Goal: Information Seeking & Learning: Learn about a topic

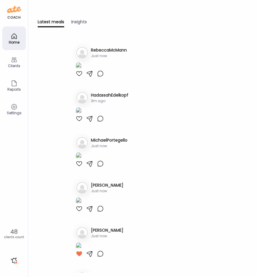
click at [231, 75] on div "Latest meals tracked 1. Re RebeccaMcMann Just now 2. Ha HadassahEdelkopf 3m ago…" at bounding box center [143, 158] width 210 height 234
click at [11, 61] on icon at bounding box center [14, 59] width 6 height 5
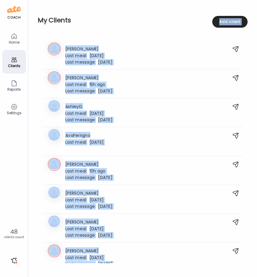
drag, startPoint x: 256, startPoint y: 28, endPoint x: 465, endPoint y: 17, distance: 209.1
click at [256, 7] on html "Customize your cookie preferences We respect your right to privacy. You can cho…" at bounding box center [128, 3] width 257 height 7
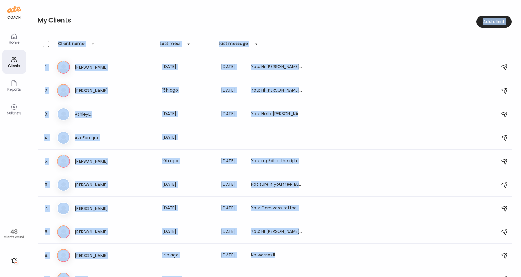
click at [256, 19] on h2 "My Clients" at bounding box center [275, 20] width 474 height 9
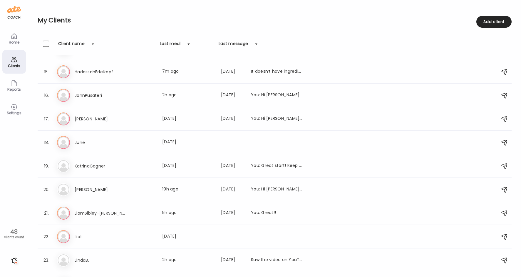
scroll to position [319, 0]
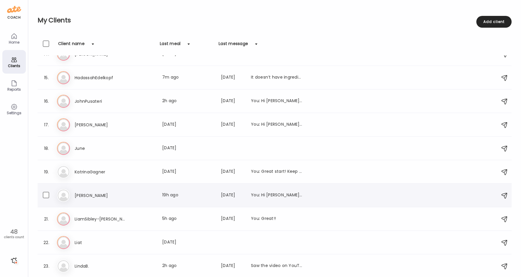
click at [102, 193] on h3 "[PERSON_NAME]" at bounding box center [101, 195] width 52 height 7
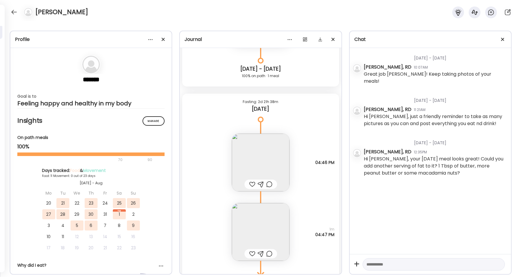
scroll to position [6930, 0]
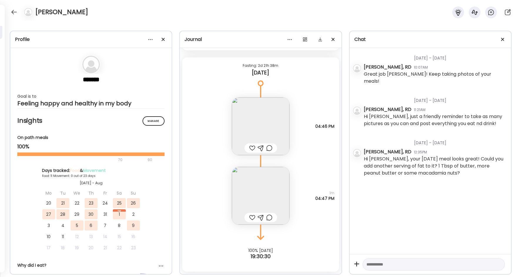
click at [256, 196] on img at bounding box center [261, 196] width 58 height 58
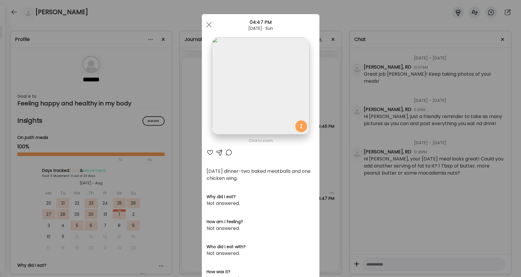
click at [183, 199] on div "Ate Coach Dashboard Wahoo! It’s official Take a moment to set up your Coach Pro…" at bounding box center [260, 138] width 521 height 277
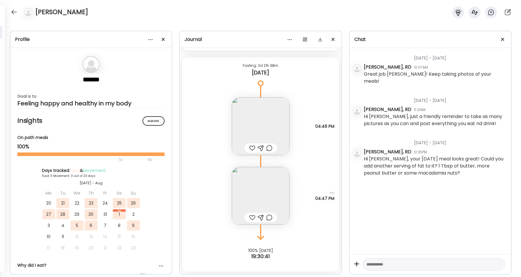
click at [256, 129] on img at bounding box center [261, 126] width 58 height 58
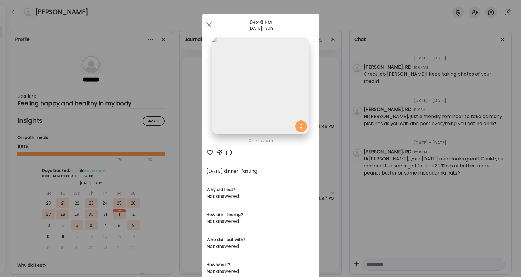
click at [194, 145] on div "Ate Coach Dashboard Wahoo! It’s official Take a moment to set up your Coach Pro…" at bounding box center [260, 138] width 521 height 277
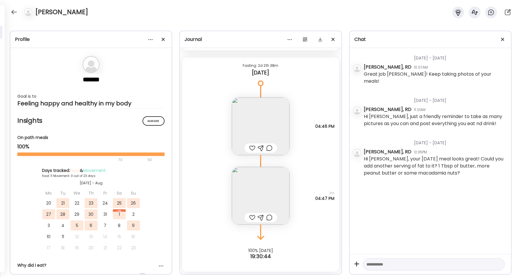
click at [246, 191] on img at bounding box center [261, 196] width 58 height 58
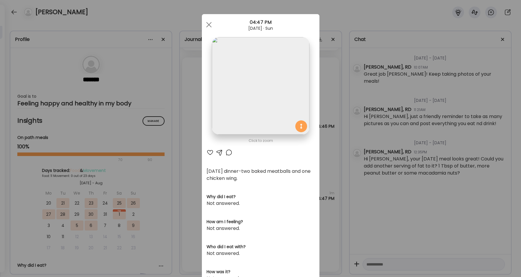
click at [189, 183] on div "Ate Coach Dashboard Wahoo! It’s official Take a moment to set up your Coach Pro…" at bounding box center [260, 138] width 521 height 277
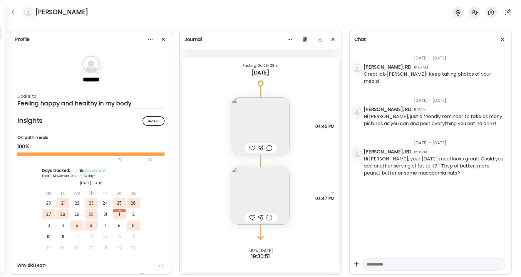
click at [252, 188] on img at bounding box center [261, 196] width 58 height 58
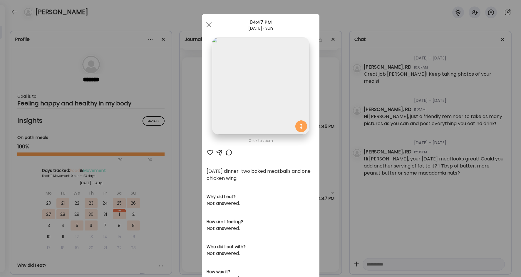
drag, startPoint x: 246, startPoint y: 171, endPoint x: 250, endPoint y: 179, distance: 8.4
click at [250, 179] on div "[DATE] dinner-two baked meatballs and one chicken wing." at bounding box center [261, 175] width 108 height 14
drag, startPoint x: 250, startPoint y: 179, endPoint x: 290, endPoint y: 183, distance: 39.7
click at [256, 183] on section "[DATE] dinner-two baked meatballs and one chicken wing. Why did I eat? Not answ…" at bounding box center [261, 262] width 108 height 189
click at [188, 184] on div "Ate Coach Dashboard Wahoo! It’s official Take a moment to set up your Coach Pro…" at bounding box center [260, 138] width 521 height 277
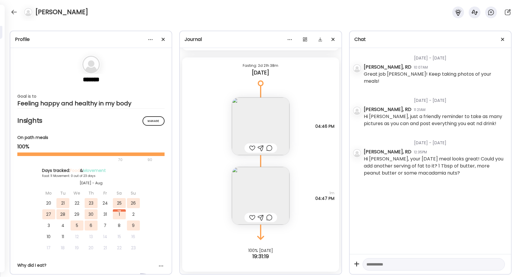
click at [98, 16] on div "[PERSON_NAME]" at bounding box center [260, 10] width 521 height 21
click at [15, 10] on div at bounding box center [13, 11] width 9 height 9
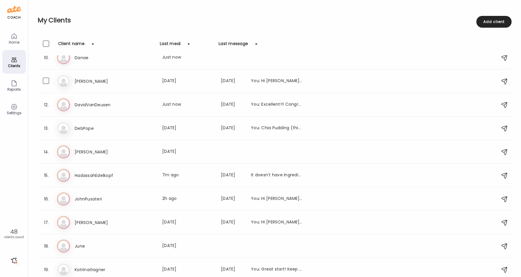
scroll to position [172, 0]
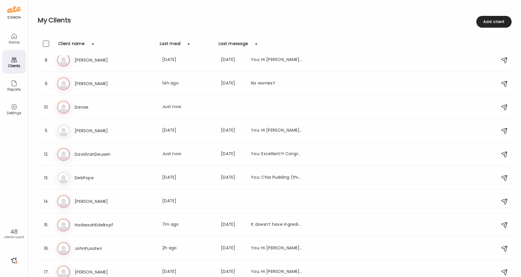
click at [18, 41] on div "Home" at bounding box center [14, 42] width 21 height 4
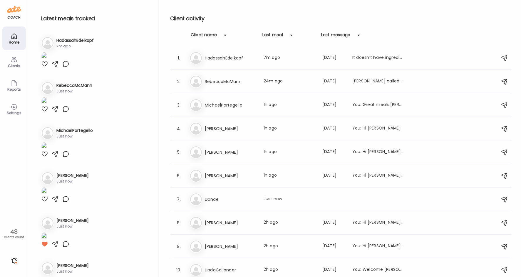
scroll to position [0, 0]
click at [212, 35] on div "Client name" at bounding box center [204, 36] width 26 height 9
click at [210, 35] on div "Client name" at bounding box center [204, 36] width 26 height 9
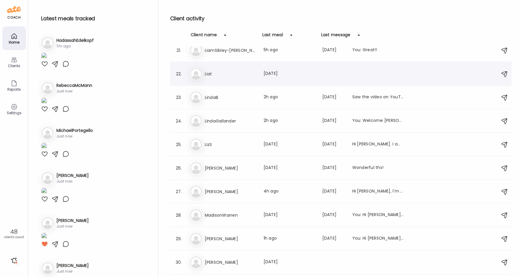
scroll to position [473, 0]
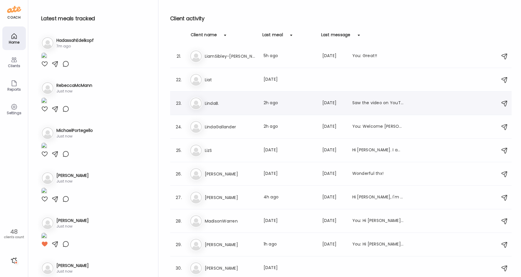
click at [219, 105] on h3 "LindaB." at bounding box center [231, 103] width 52 height 7
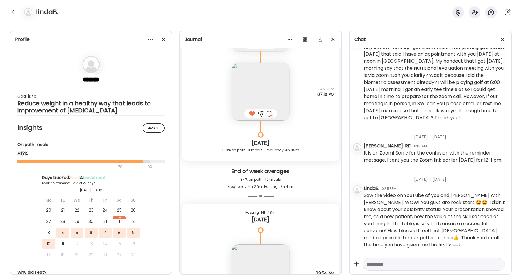
scroll to position [1742, 0]
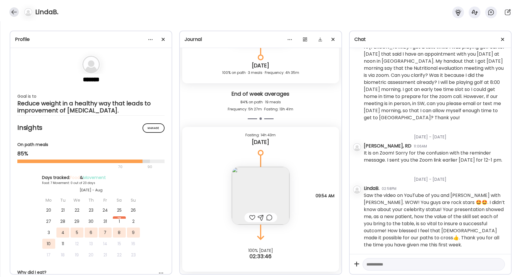
click at [15, 11] on div at bounding box center [13, 11] width 9 height 9
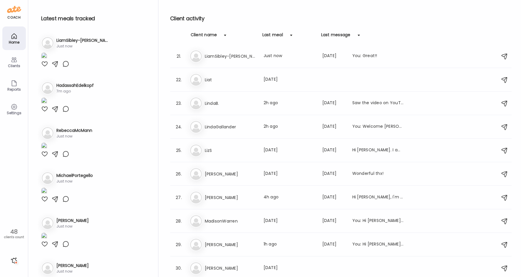
click at [129, 4] on div "Latest meals tracked 1. Li LiamSibley-[PERSON_NAME] Just now 2. Ha HadassahEdel…" at bounding box center [98, 140] width 121 height 280
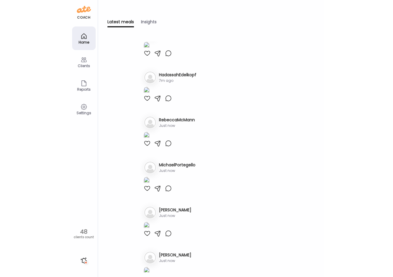
scroll to position [0, 0]
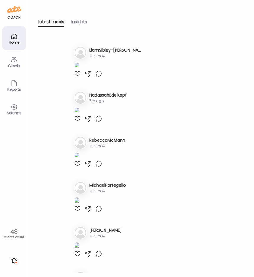
drag, startPoint x: 129, startPoint y: 18, endPoint x: 109, endPoint y: 16, distance: 19.5
click at [129, 18] on div "Latest meals Insights Latest meals tracked 1. Li LiamSibley-[PERSON_NAME] Just …" at bounding box center [140, 138] width 225 height 277
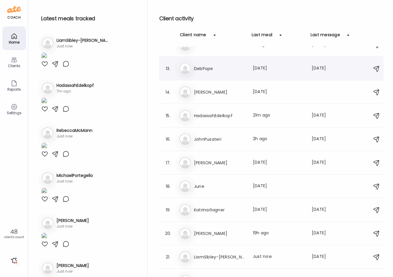
scroll to position [294, 0]
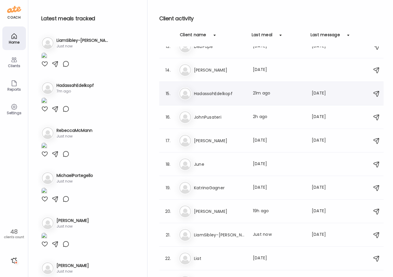
click at [216, 89] on div "Ha HadassahEdelkopf Last meal: 21m ago Last message: [DATE] It doesn’t have ing…" at bounding box center [272, 93] width 187 height 13
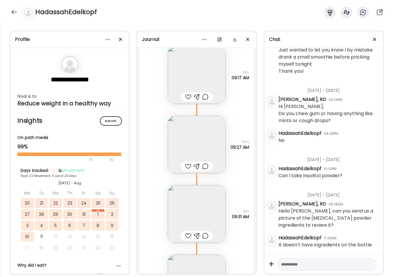
scroll to position [23410, 0]
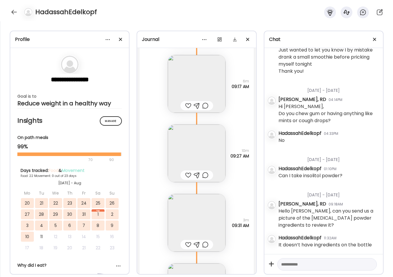
click at [203, 150] on img at bounding box center [197, 153] width 58 height 58
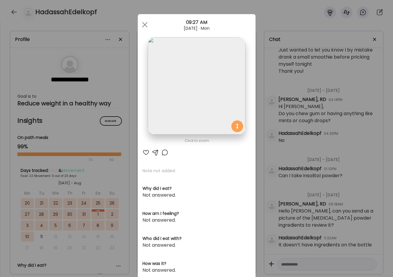
click at [121, 156] on div "Ate Coach Dashboard Wahoo! It’s official Take a moment to set up your Coach Pro…" at bounding box center [196, 138] width 393 height 277
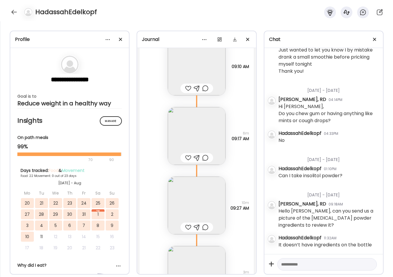
scroll to position [23351, 0]
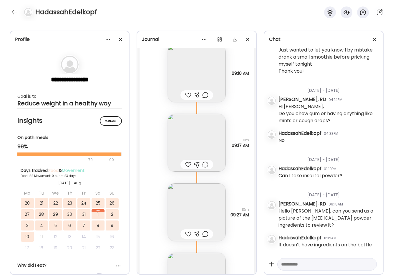
click at [192, 132] on img at bounding box center [197, 143] width 58 height 58
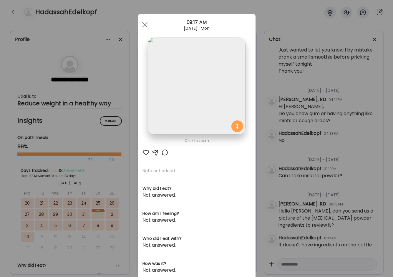
click at [183, 86] on img at bounding box center [196, 85] width 97 height 97
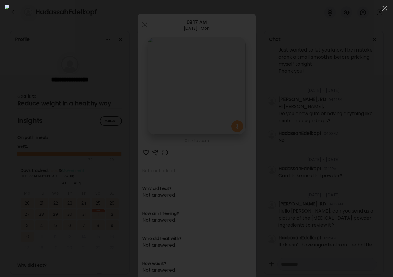
click at [183, 86] on img at bounding box center [196, 138] width 383 height 267
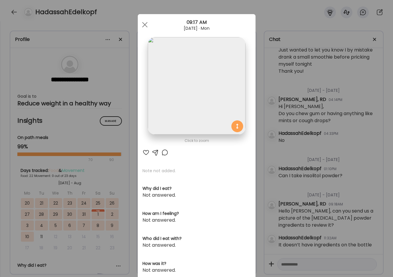
click at [256, 137] on div "Ate Coach Dashboard Wahoo! It’s official Take a moment to set up your Coach Pro…" at bounding box center [196, 138] width 393 height 277
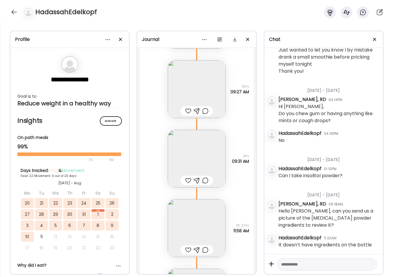
scroll to position [23468, 0]
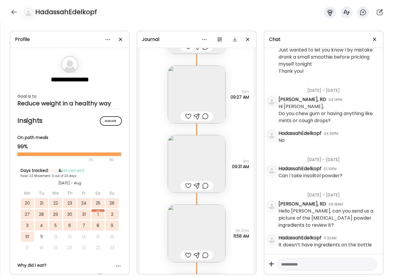
drag, startPoint x: 116, startPoint y: 20, endPoint x: 85, endPoint y: 14, distance: 31.7
click at [114, 19] on div "HadassahEdelkopf" at bounding box center [196, 10] width 393 height 21
drag, startPoint x: 126, startPoint y: 29, endPoint x: 81, endPoint y: 21, distance: 45.7
click at [126, 29] on div "**********" at bounding box center [196, 149] width 393 height 256
click at [17, 11] on div at bounding box center [13, 11] width 9 height 9
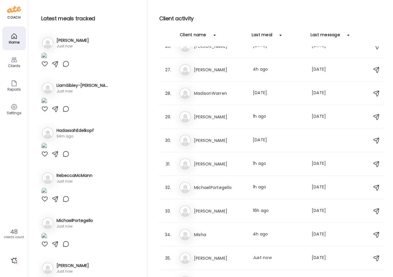
scroll to position [588, 0]
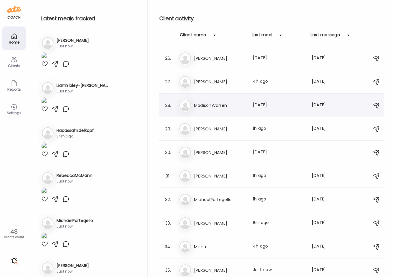
click at [224, 102] on h3 "MadisonWarren" at bounding box center [220, 105] width 52 height 7
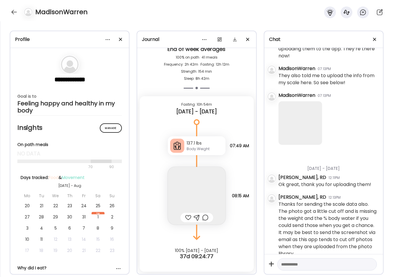
scroll to position [319, 0]
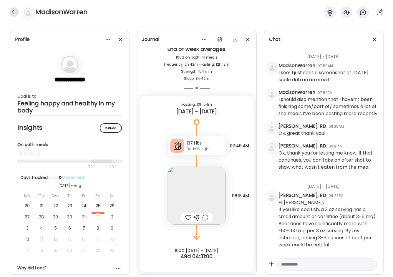
click at [14, 12] on div at bounding box center [13, 11] width 9 height 9
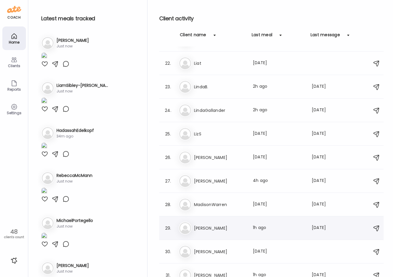
scroll to position [471, 0]
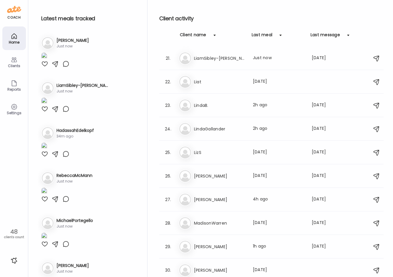
click at [114, 12] on div "Latest meals tracked 1. Mo [PERSON_NAME] Just now 2. Li LiamSibley-[PERSON_NAME…" at bounding box center [93, 140] width 110 height 280
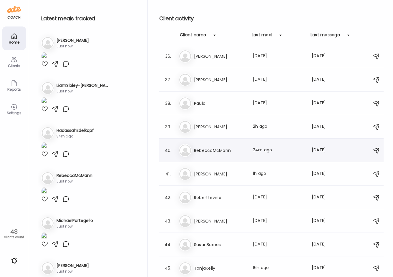
scroll to position [896, 0]
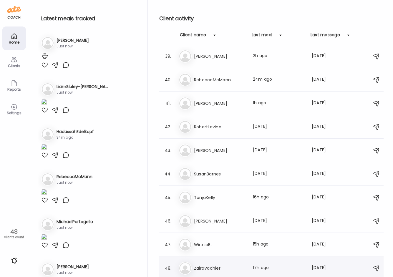
click at [241, 267] on h3 "ZairaVachier" at bounding box center [220, 267] width 52 height 7
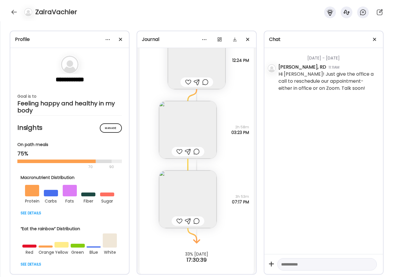
scroll to position [8041, 0]
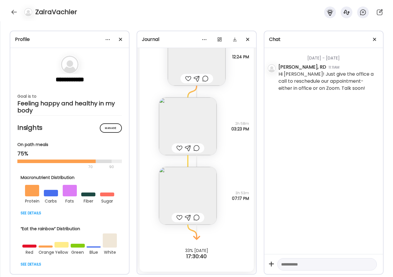
click at [159, 115] on img at bounding box center [188, 126] width 58 height 58
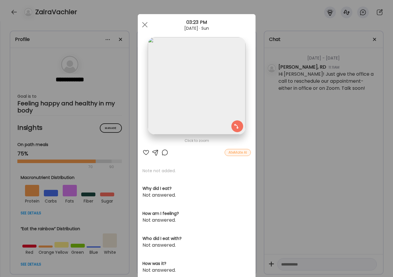
click at [130, 148] on div "Ate Coach Dashboard Wahoo! It’s official Take a moment to set up your Coach Pro…" at bounding box center [196, 138] width 393 height 277
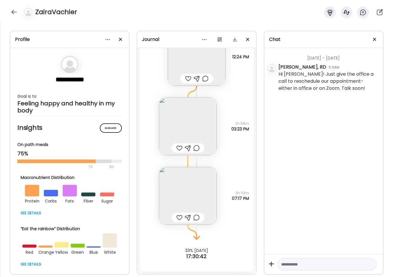
click at [182, 190] on img at bounding box center [188, 196] width 58 height 58
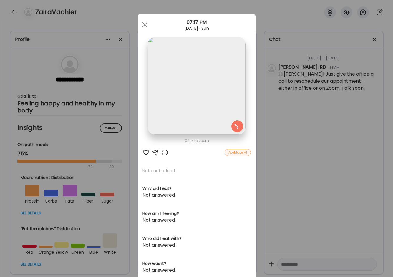
click at [256, 169] on div "Ate Coach Dashboard Wahoo! It’s official Take a moment to set up your Coach Pro…" at bounding box center [196, 138] width 393 height 277
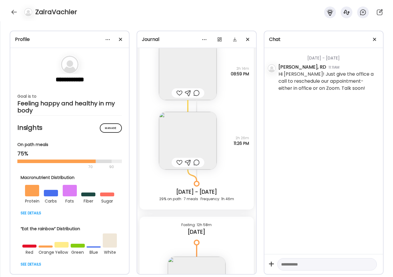
scroll to position [7776, 0]
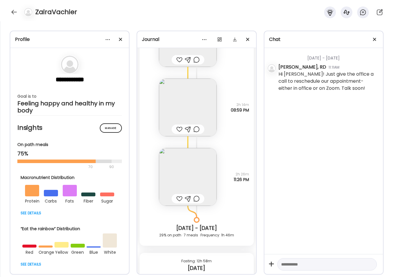
click at [171, 166] on img at bounding box center [188, 177] width 58 height 58
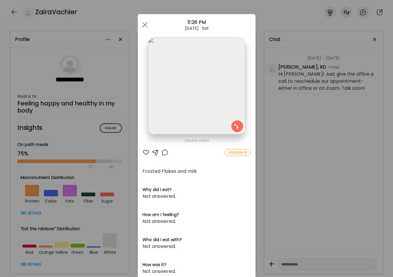
click at [108, 151] on div "Ate Coach Dashboard Wahoo! It’s official Take a moment to set up your Coach Pro…" at bounding box center [196, 138] width 393 height 277
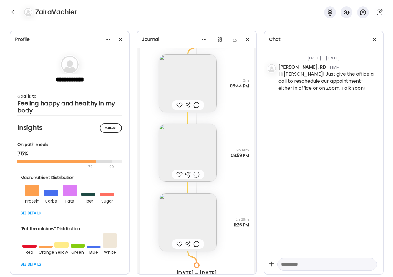
scroll to position [7717, 0]
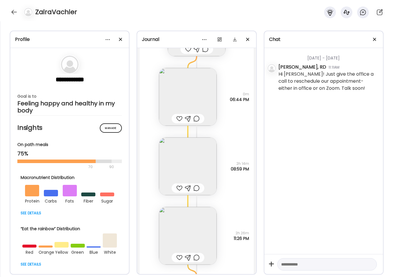
click at [176, 162] on img at bounding box center [188, 166] width 58 height 58
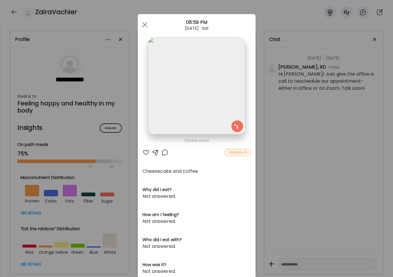
click at [205, 104] on img at bounding box center [196, 85] width 97 height 97
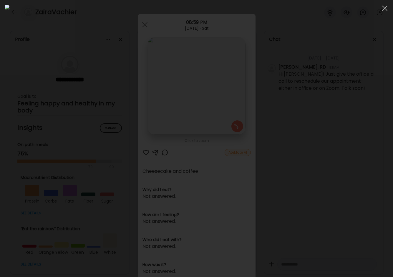
click at [205, 104] on img at bounding box center [196, 138] width 383 height 267
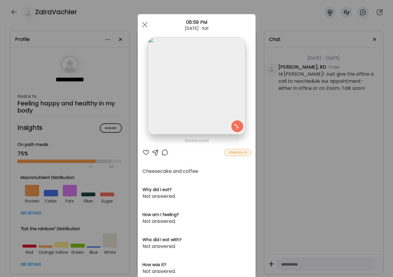
click at [109, 147] on div "Ate Coach Dashboard Wahoo! It’s official Take a moment to set up your Coach Pro…" at bounding box center [196, 138] width 393 height 277
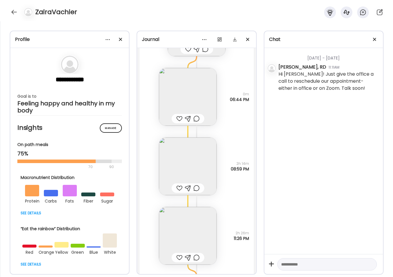
scroll to position [7688, 0]
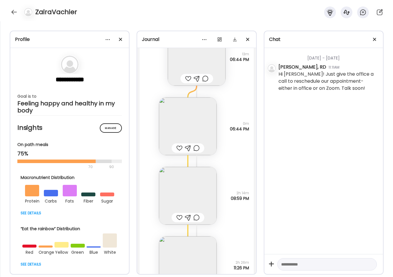
click at [196, 128] on img at bounding box center [188, 126] width 58 height 58
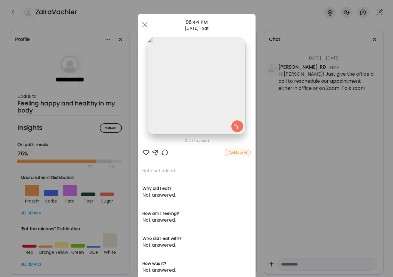
click at [125, 144] on div "Ate Coach Dashboard Wahoo! It’s official Take a moment to set up your Coach Pro…" at bounding box center [196, 138] width 393 height 277
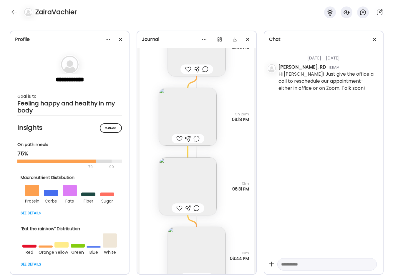
scroll to position [7482, 0]
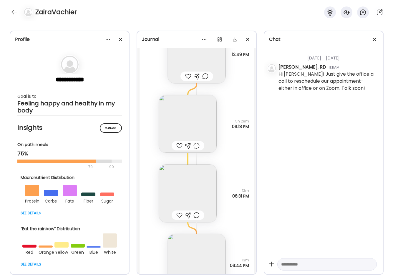
click at [192, 184] on img at bounding box center [188, 193] width 58 height 58
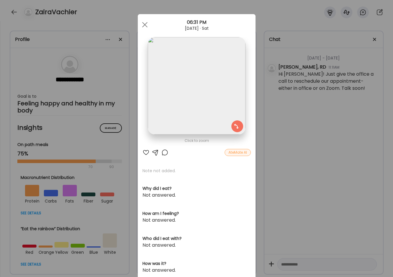
click at [120, 124] on div "Ate Coach Dashboard Wahoo! It’s official Take a moment to set up your Coach Pro…" at bounding box center [196, 138] width 393 height 277
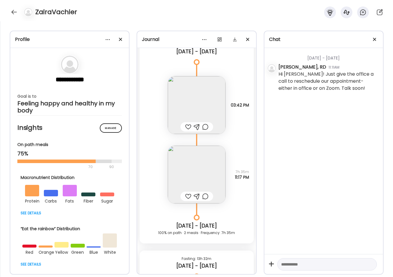
scroll to position [7394, 0]
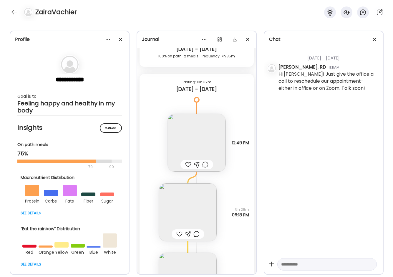
click at [185, 195] on img at bounding box center [188, 212] width 58 height 58
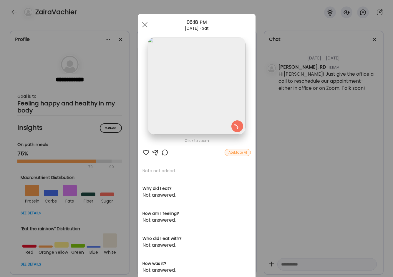
click at [119, 168] on div "Ate Coach Dashboard Wahoo! It’s official Take a moment to set up your Coach Pro…" at bounding box center [196, 138] width 393 height 277
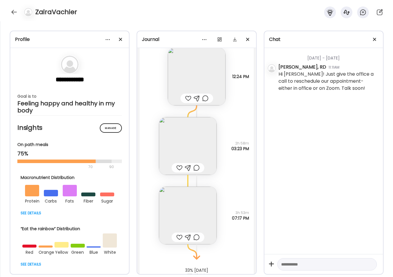
scroll to position [8041, 0]
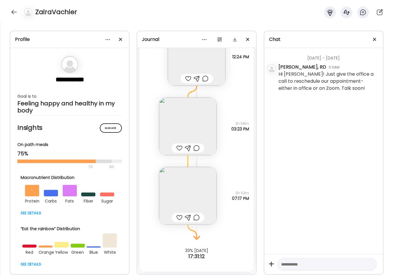
click at [87, 15] on div "ZairaVachier" at bounding box center [196, 10] width 393 height 21
click at [13, 10] on div at bounding box center [13, 11] width 9 height 9
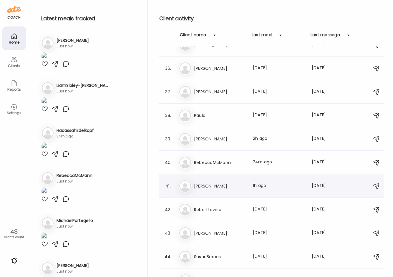
scroll to position [808, 0]
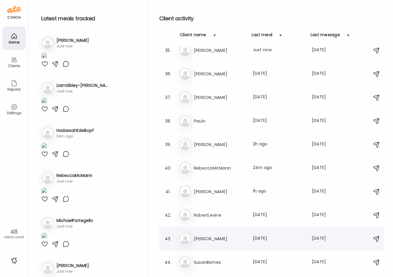
click at [229, 236] on h3 "[PERSON_NAME]" at bounding box center [220, 238] width 52 height 7
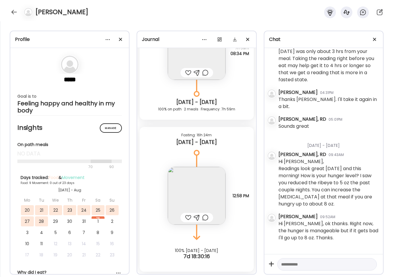
scroll to position [673, 0]
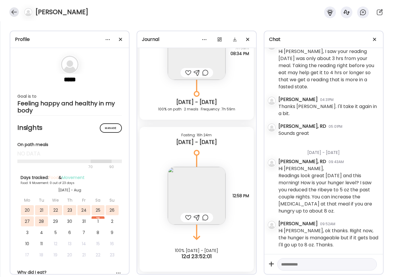
click at [15, 14] on div at bounding box center [13, 11] width 9 height 9
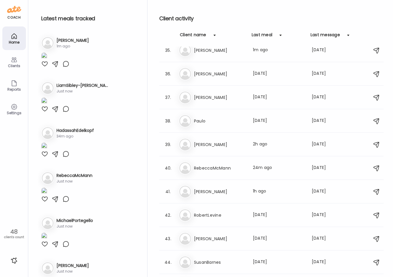
click at [213, 241] on h3 "[PERSON_NAME]" at bounding box center [220, 238] width 52 height 7
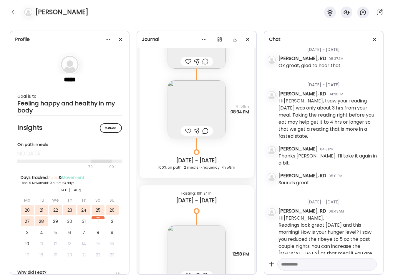
scroll to position [3459, 0]
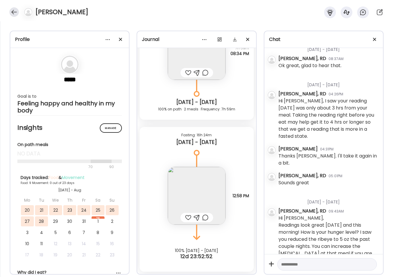
click at [14, 16] on div at bounding box center [13, 11] width 9 height 9
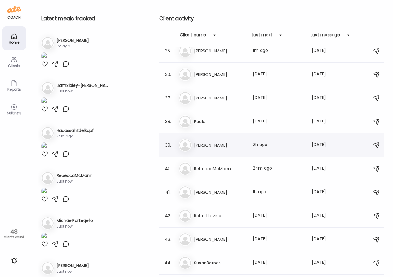
scroll to position [808, 0]
click at [236, 119] on h3 "Paulo" at bounding box center [220, 120] width 52 height 7
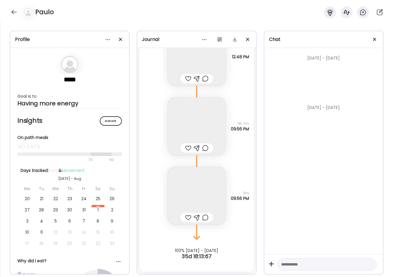
scroll to position [2680, 0]
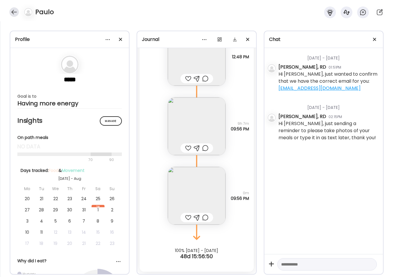
click at [12, 9] on div at bounding box center [13, 11] width 9 height 9
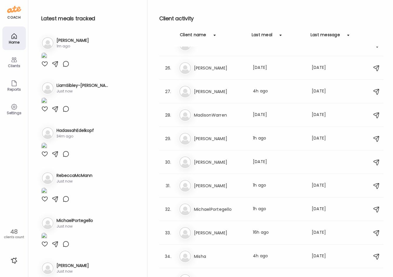
scroll to position [573, 0]
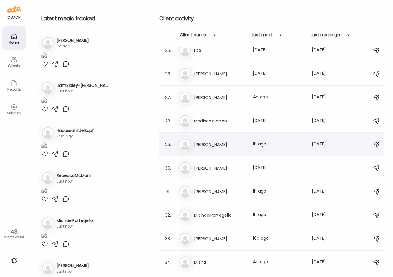
click at [220, 140] on div "Ma [PERSON_NAME] Last meal: 1h ago Last message: [DATE] You: Hi [PERSON_NAME], …" at bounding box center [272, 144] width 187 height 13
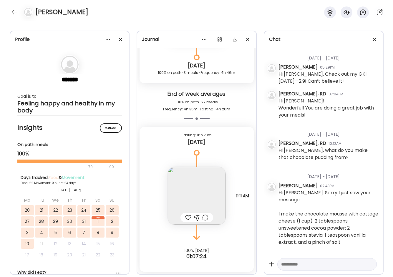
scroll to position [103, 0]
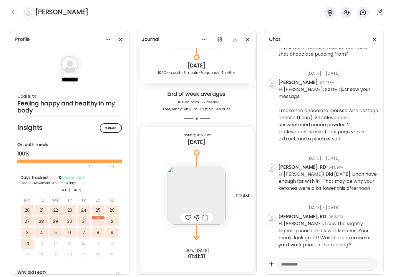
drag, startPoint x: 101, startPoint y: 15, endPoint x: 26, endPoint y: 23, distance: 74.5
click at [99, 16] on div "[PERSON_NAME]" at bounding box center [196, 10] width 393 height 21
click at [13, 9] on div at bounding box center [13, 11] width 9 height 9
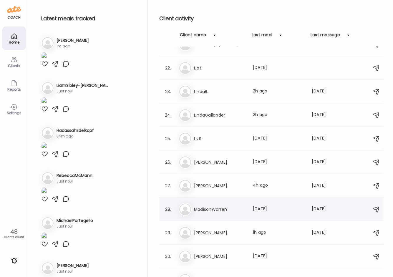
scroll to position [455, 0]
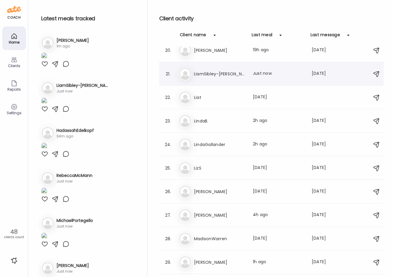
click at [219, 72] on h3 "LiamSibley-[PERSON_NAME]" at bounding box center [220, 73] width 52 height 7
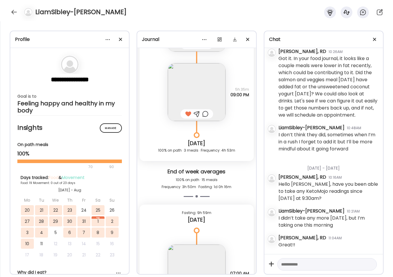
scroll to position [8843, 0]
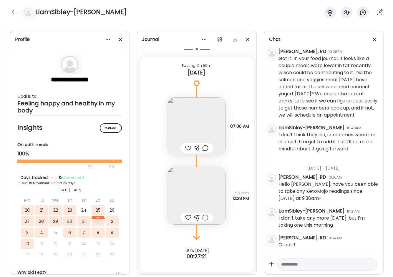
click at [122, 19] on div "LiamSibley-[PERSON_NAME]" at bounding box center [196, 10] width 393 height 21
click at [10, 12] on div at bounding box center [13, 11] width 9 height 9
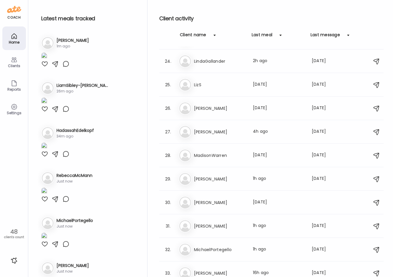
scroll to position [588, 0]
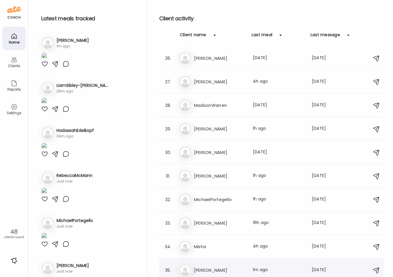
click at [226, 268] on h3 "[PERSON_NAME]" at bounding box center [220, 269] width 52 height 7
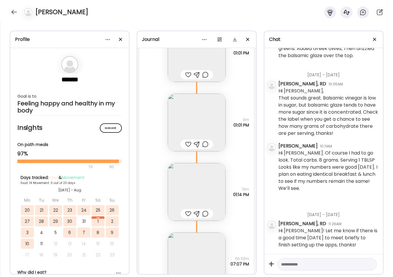
scroll to position [18591, 0]
click at [212, 111] on img at bounding box center [197, 123] width 58 height 58
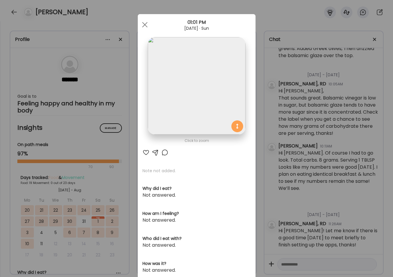
click at [139, 154] on div "Click to zoom AteMate AI Note not added. Why did I eat? Not answered. How am I …" at bounding box center [197, 187] width 118 height 346
click at [124, 160] on div "Ate Coach Dashboard Wahoo! It’s official Take a moment to set up your Coach Pro…" at bounding box center [196, 138] width 393 height 277
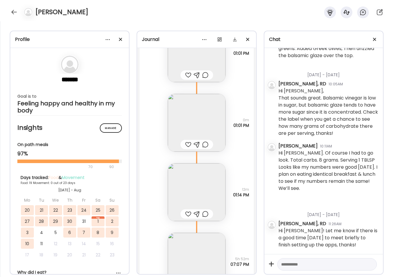
click at [189, 126] on img at bounding box center [197, 123] width 58 height 58
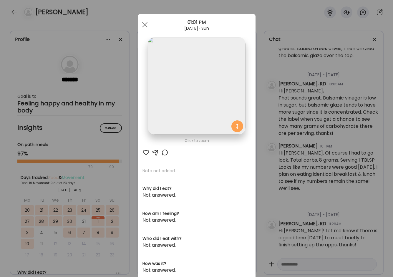
click at [120, 137] on div "Ate Coach Dashboard Wahoo! It’s official Take a moment to set up your Coach Pro…" at bounding box center [196, 138] width 393 height 277
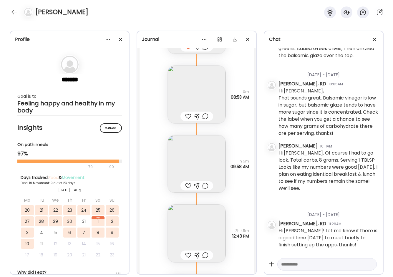
scroll to position [19532, 0]
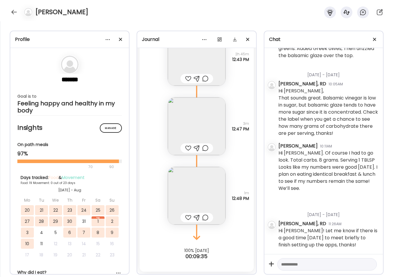
drag, startPoint x: 125, startPoint y: 6, endPoint x: 121, endPoint y: 7, distance: 3.5
click at [124, 6] on div "[PERSON_NAME]" at bounding box center [196, 10] width 393 height 21
click at [15, 14] on div at bounding box center [13, 11] width 9 height 9
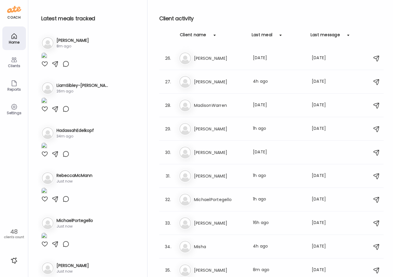
click at [132, 20] on h2 "Latest meals tracked" at bounding box center [89, 18] width 96 height 9
click at [231, 204] on div "Mi MichaelPortegello Last meal: 1h ago Last message: [DATE] You: Great meals [P…" at bounding box center [272, 199] width 187 height 13
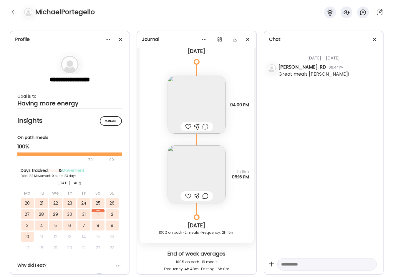
scroll to position [9130, 0]
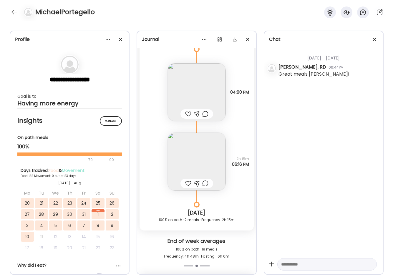
click at [198, 157] on img at bounding box center [197, 162] width 58 height 58
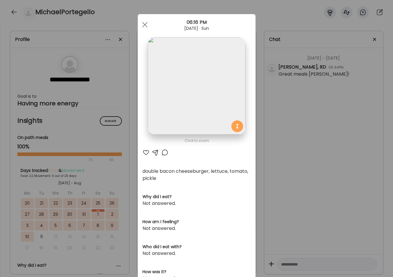
click at [256, 156] on div "Ate Coach Dashboard Wahoo! It’s official Take a moment to set up your Coach Pro…" at bounding box center [196, 138] width 393 height 277
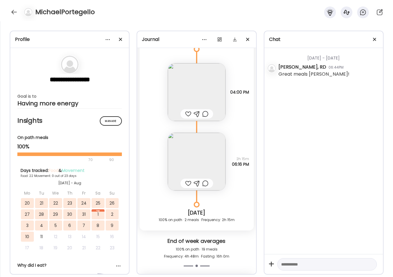
click at [205, 93] on img at bounding box center [197, 92] width 58 height 58
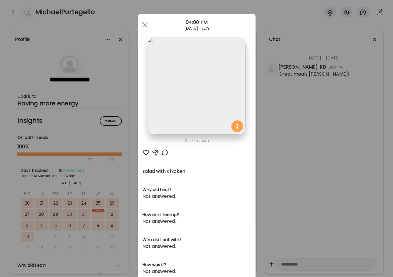
click at [201, 83] on img at bounding box center [196, 85] width 97 height 97
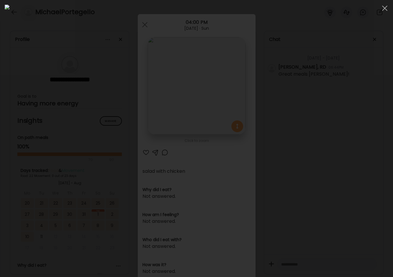
click at [256, 177] on div at bounding box center [196, 138] width 383 height 267
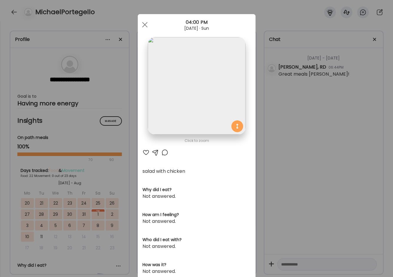
click at [256, 162] on div "Ate Coach Dashboard Wahoo! It’s official Take a moment to set up your Coach Pro…" at bounding box center [196, 138] width 393 height 277
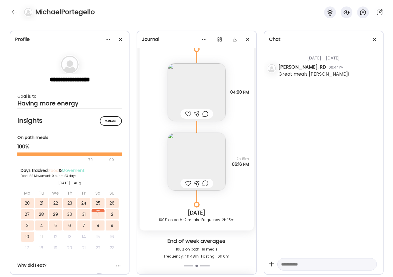
click at [8, 14] on div "MichaelPortegello" at bounding box center [196, 10] width 393 height 21
click at [16, 10] on div at bounding box center [13, 11] width 9 height 9
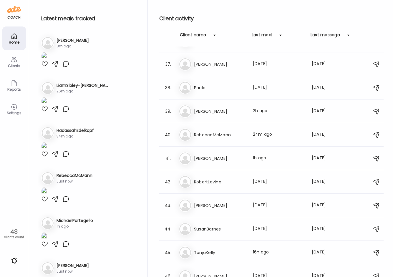
scroll to position [853, 0]
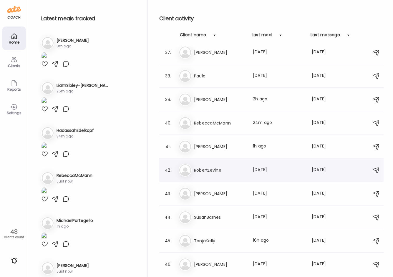
click at [225, 169] on h3 "RobertLevine" at bounding box center [220, 169] width 52 height 7
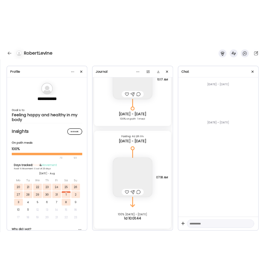
scroll to position [6789, 0]
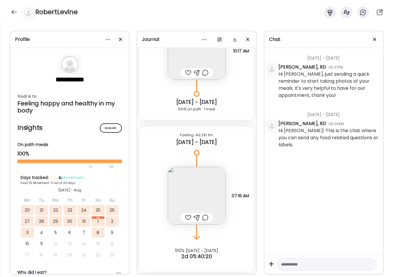
click at [190, 193] on img at bounding box center [197, 196] width 58 height 58
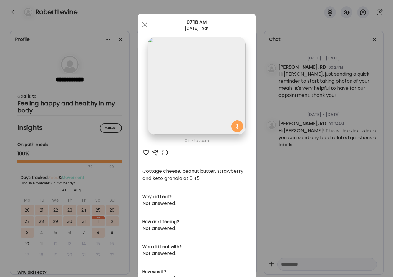
click at [256, 174] on div "Ate Coach Dashboard Wahoo! It’s official Take a moment to set up your Coach Pro…" at bounding box center [196, 138] width 393 height 277
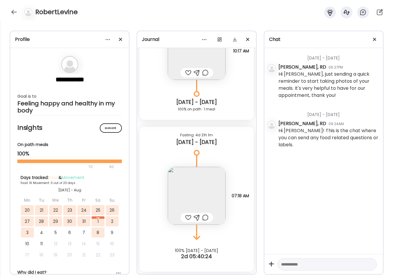
click at [194, 183] on img at bounding box center [197, 196] width 58 height 58
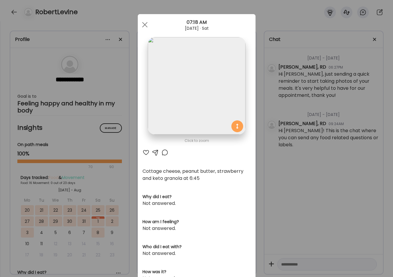
drag, startPoint x: 269, startPoint y: 177, endPoint x: 311, endPoint y: 178, distance: 42.4
click at [256, 177] on div "Ate Coach Dashboard Wahoo! It’s official Take a moment to set up your Coach Pro…" at bounding box center [196, 138] width 393 height 277
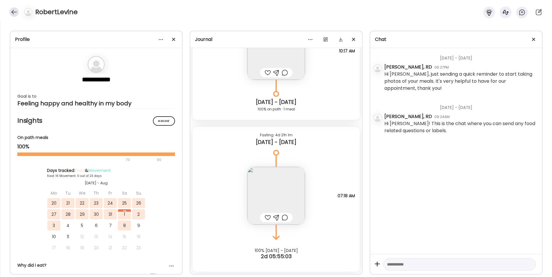
click at [12, 12] on div at bounding box center [13, 11] width 9 height 9
